Goal: Transaction & Acquisition: Purchase product/service

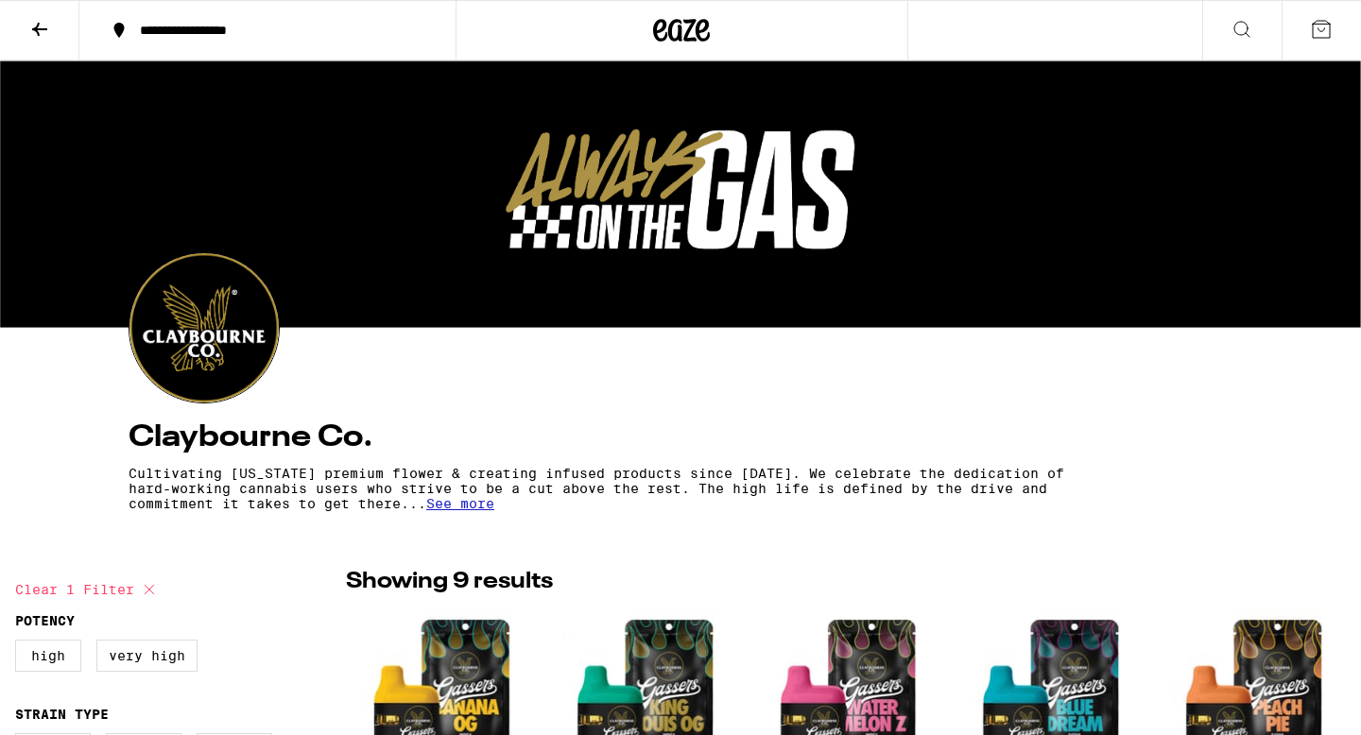
click at [28, 22] on icon at bounding box center [39, 29] width 23 height 23
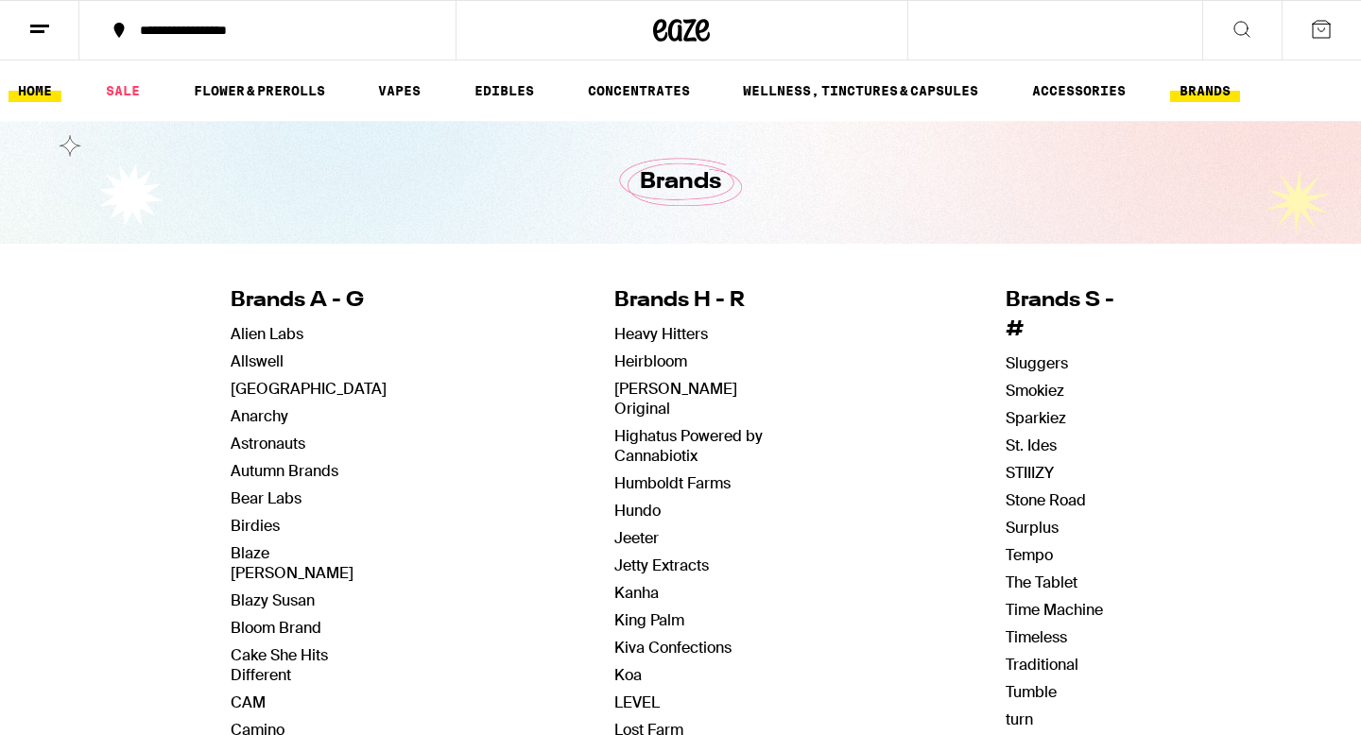
click at [48, 90] on link "HOME" at bounding box center [35, 90] width 53 height 23
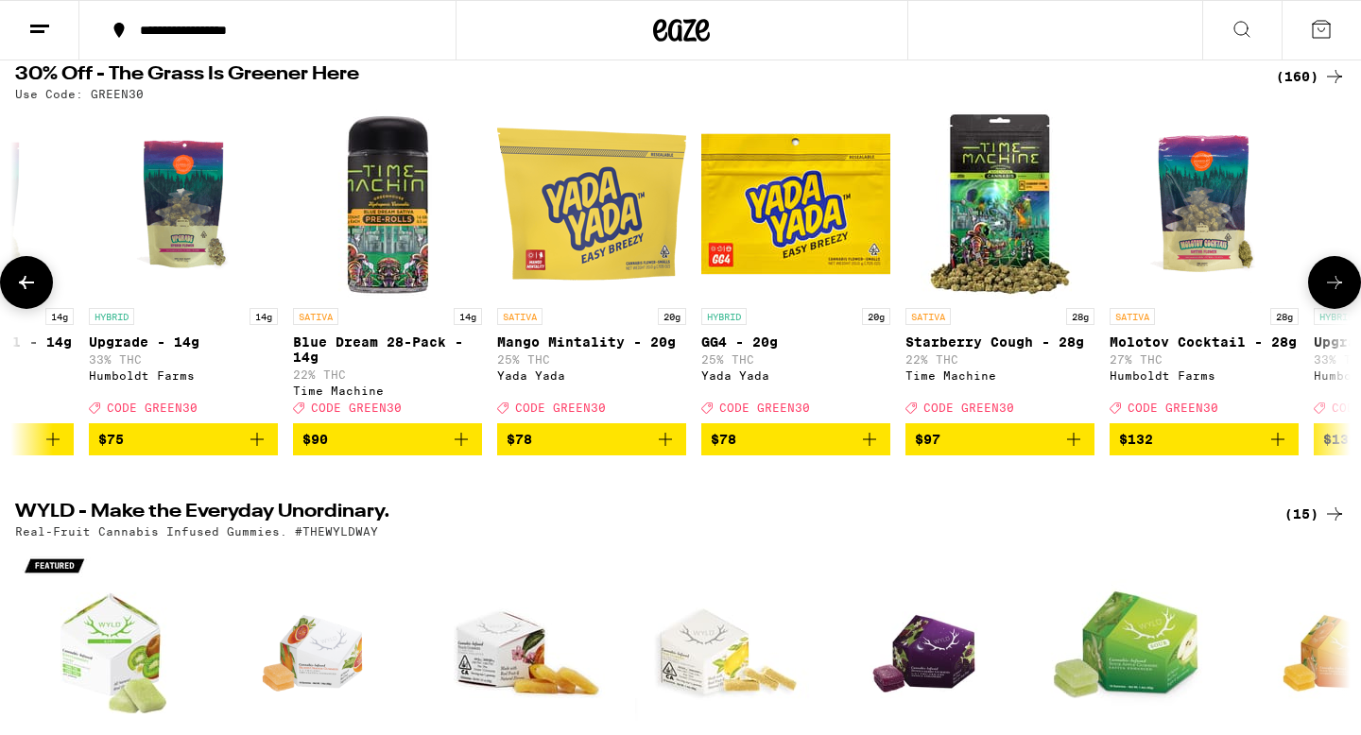
scroll to position [0, 31332]
